Goal: Transaction & Acquisition: Purchase product/service

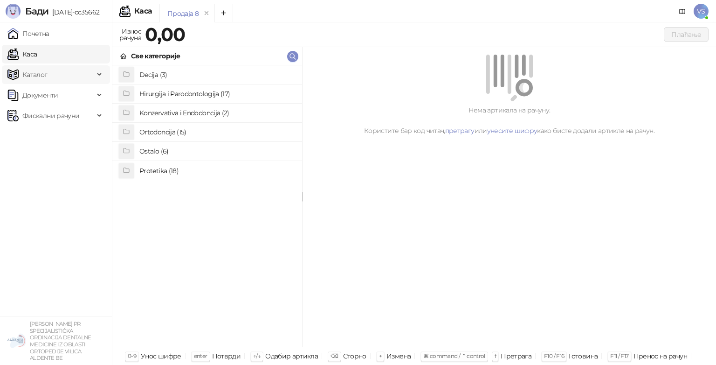
click at [43, 79] on span "Каталог" at bounding box center [34, 74] width 25 height 19
click at [162, 126] on h4 "Ortodoncija (15)" at bounding box center [216, 131] width 155 height 15
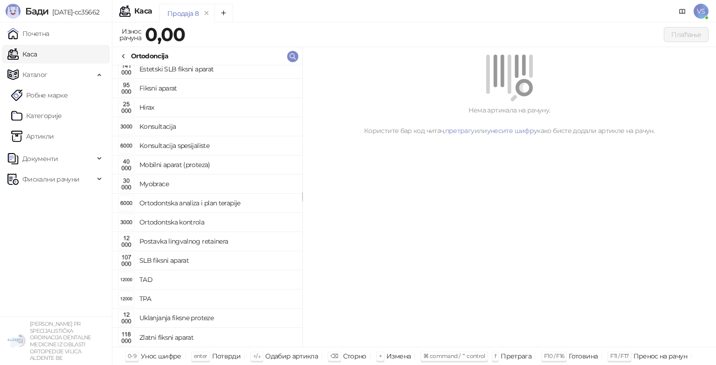
scroll to position [5, 0]
click at [153, 263] on h4 "SLB fiksni aparat" at bounding box center [216, 260] width 155 height 15
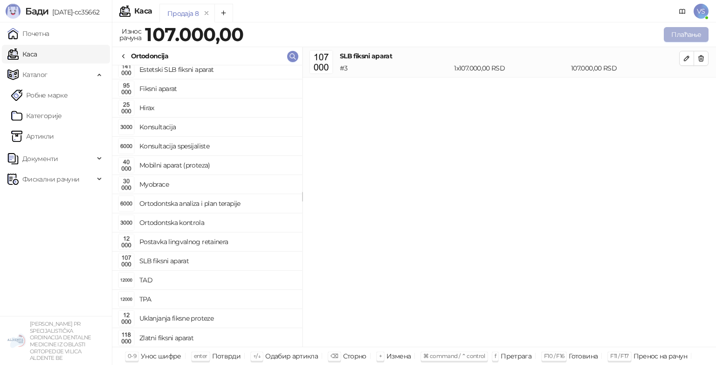
click at [678, 37] on button "Плаћање" at bounding box center [686, 34] width 45 height 15
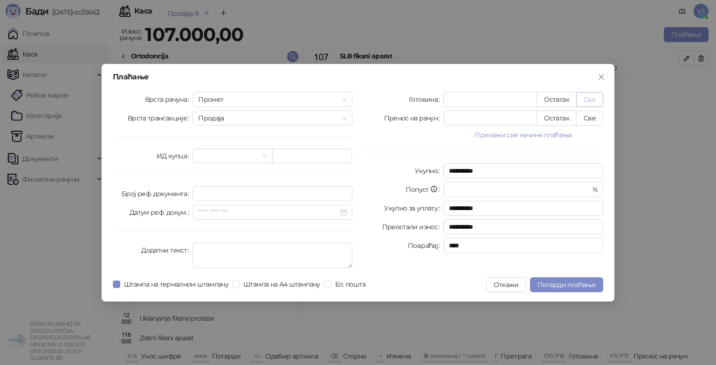
click at [591, 97] on button "Све" at bounding box center [589, 99] width 27 height 15
type input "******"
type input "****"
click at [572, 281] on span "Потврди плаћање" at bounding box center [567, 284] width 58 height 8
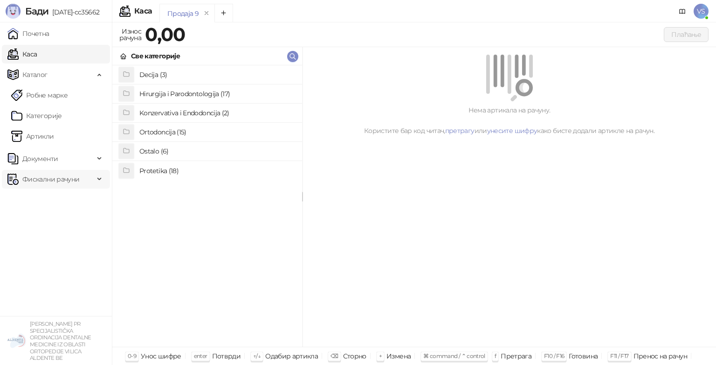
click at [37, 180] on span "Фискални рачуни" at bounding box center [50, 179] width 57 height 19
click at [34, 217] on link "По данима" at bounding box center [35, 220] width 49 height 19
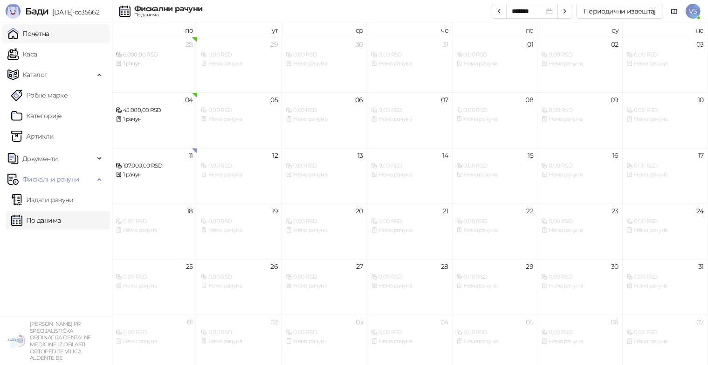
click at [49, 30] on link "Почетна" at bounding box center [28, 33] width 42 height 19
